Goal: Check status: Check status

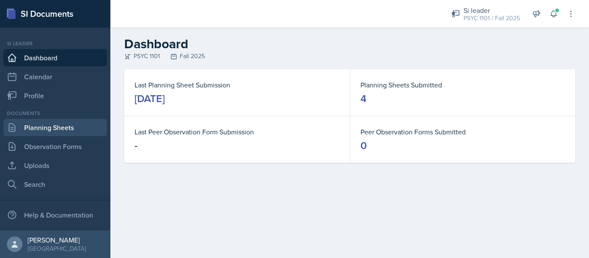
click at [32, 135] on link "Planning Sheets" at bounding box center [54, 127] width 103 height 17
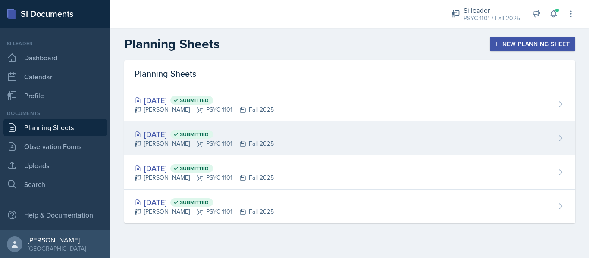
click at [160, 124] on div "[DATE] Submitted [PERSON_NAME] PSYC 1101 Fall 2025" at bounding box center [349, 139] width 451 height 34
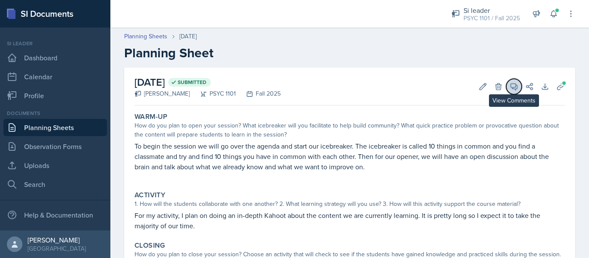
click at [509, 87] on icon at bounding box center [513, 86] width 9 height 9
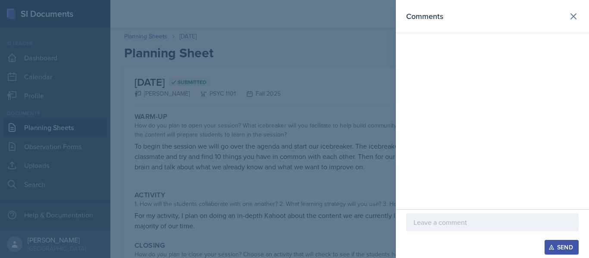
click at [340, 68] on div at bounding box center [294, 129] width 589 height 258
